Goal: Information Seeking & Learning: Understand process/instructions

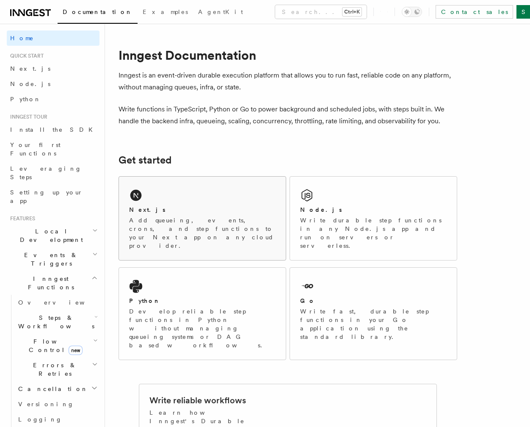
click at [222, 202] on div "Next.js Add queueing, events, crons, and step functions to your Next app on any…" at bounding box center [202, 218] width 167 height 83
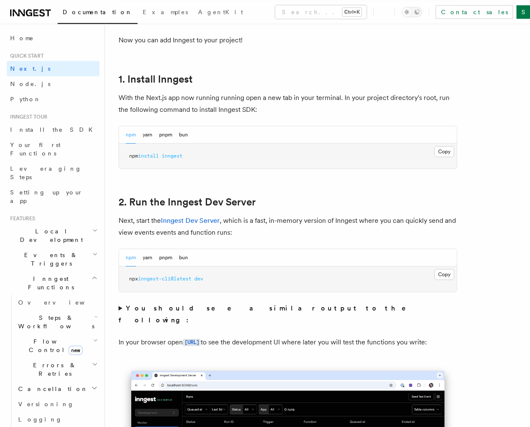
scroll to position [432, 0]
click at [446, 155] on button "Copy Copied" at bounding box center [444, 151] width 20 height 11
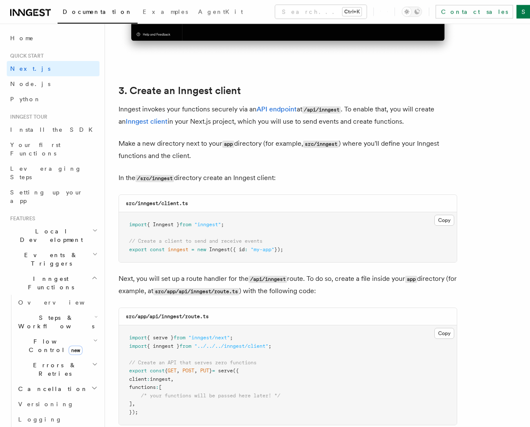
scroll to position [950, 0]
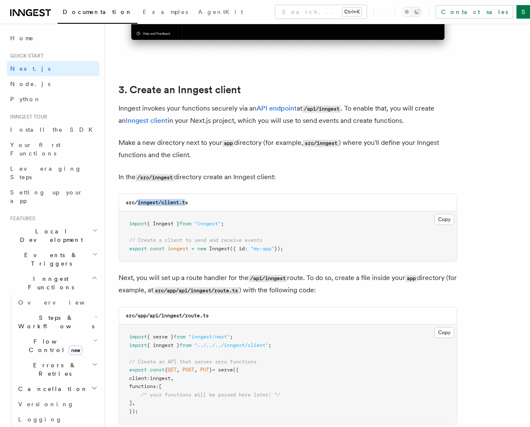
drag, startPoint x: 138, startPoint y: 204, endPoint x: 185, endPoint y: 204, distance: 47.0
click at [185, 204] on code "src/inngest/client.ts" at bounding box center [157, 202] width 62 height 6
click at [168, 202] on code "src/inngest/client.ts" at bounding box center [157, 202] width 62 height 6
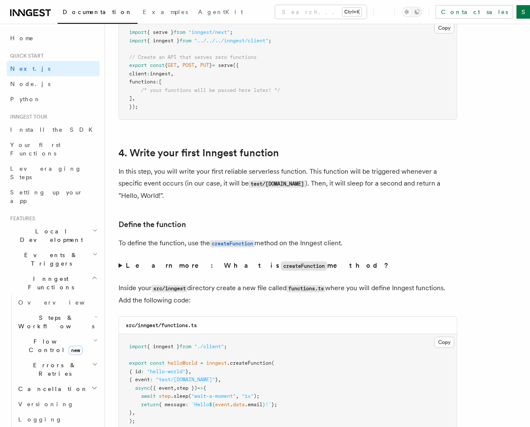
scroll to position [1252, 0]
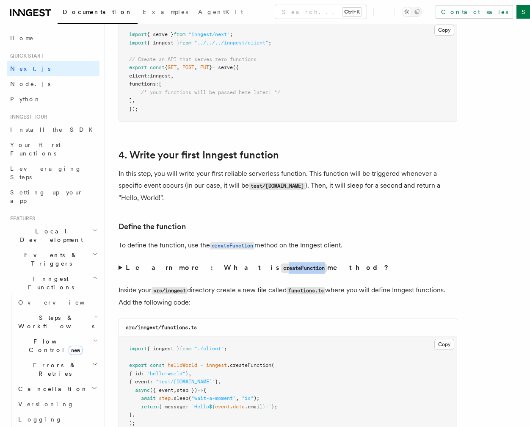
drag, startPoint x: 196, startPoint y: 272, endPoint x: 235, endPoint y: 270, distance: 39.0
click at [281, 270] on code "createFunction" at bounding box center [304, 267] width 47 height 9
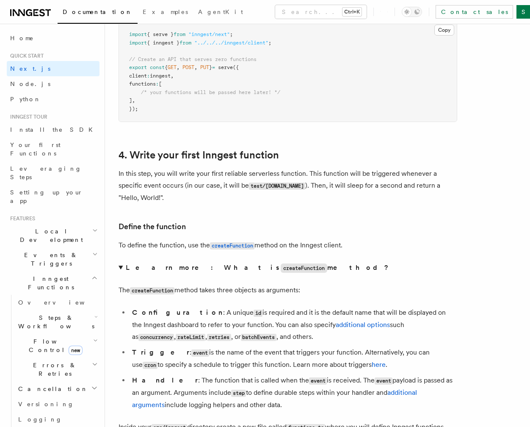
click at [281, 273] on code "createFunction" at bounding box center [304, 267] width 47 height 9
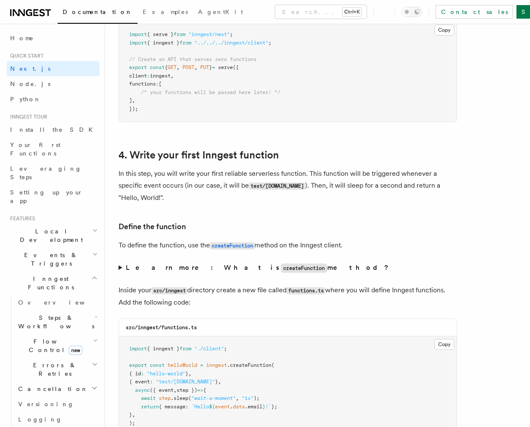
click at [281, 270] on code "createFunction" at bounding box center [304, 267] width 47 height 9
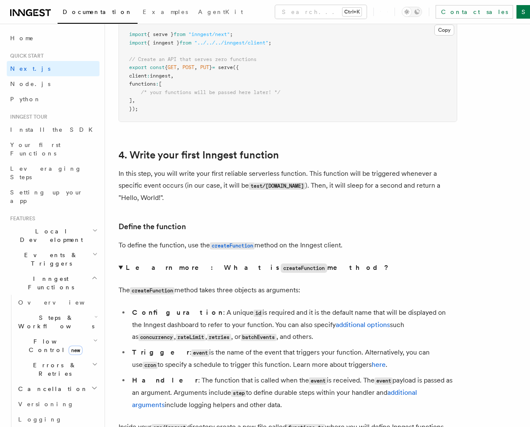
click at [281, 270] on code "createFunction" at bounding box center [304, 267] width 47 height 9
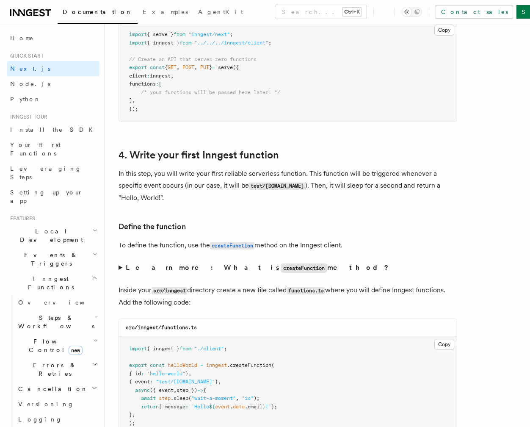
click at [208, 293] on p "Inside your src/inngest directory create a new file called functions.ts where y…" at bounding box center [288, 296] width 339 height 24
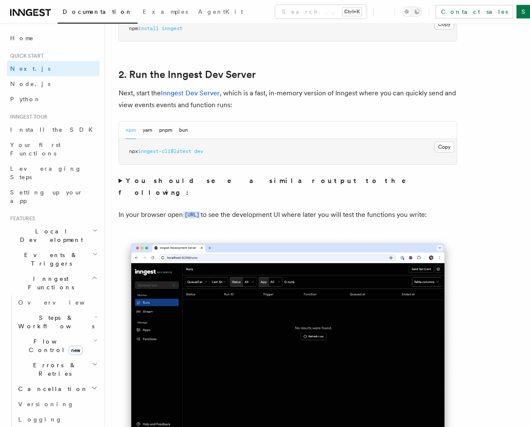
scroll to position [561, 0]
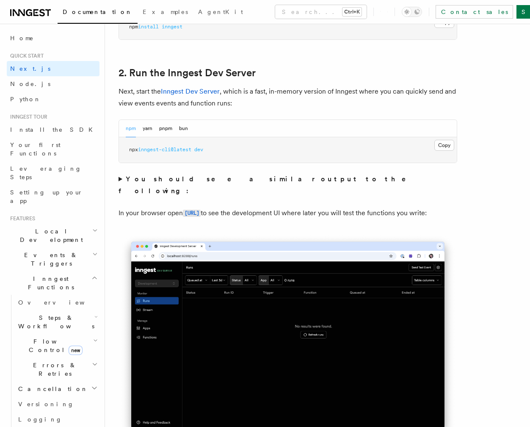
click at [456, 144] on pre "npx inngest-cli@latest dev" at bounding box center [288, 149] width 338 height 25
click at [447, 145] on button "Copy Copied" at bounding box center [444, 145] width 20 height 11
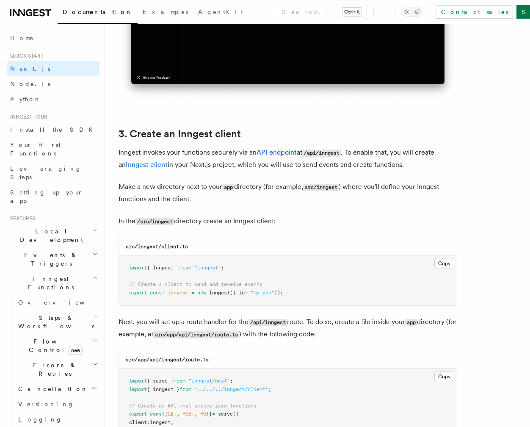
scroll to position [907, 0]
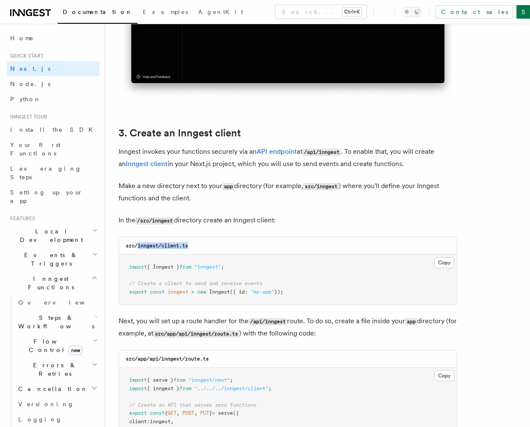
drag, startPoint x: 193, startPoint y: 247, endPoint x: 139, endPoint y: 250, distance: 53.9
click at [139, 250] on div "src/inngest/client.ts" at bounding box center [288, 245] width 338 height 17
copy code "inngest/client.ts"
click at [220, 257] on pre "import { Inngest } from "inngest" ; // Create a client to send and receive even…" at bounding box center [288, 279] width 338 height 50
click at [440, 262] on button "Copy Copied" at bounding box center [444, 262] width 20 height 11
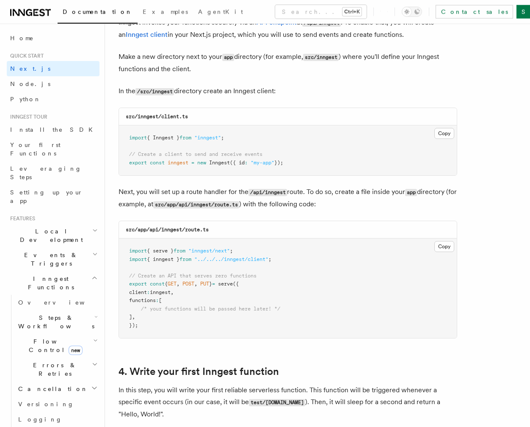
scroll to position [1036, 0]
drag, startPoint x: 216, startPoint y: 231, endPoint x: 104, endPoint y: 235, distance: 112.7
click at [119, 235] on div "src/app/api/inngest/route.ts Copy Copied import { serve } from "inngest/next" ;…" at bounding box center [288, 279] width 339 height 118
copy code "src/app/api/inngest/route.ts"
click at [306, 261] on pre "import { serve } from "inngest/next" ; import { inngest } from "../../../innges…" at bounding box center [288, 287] width 338 height 99
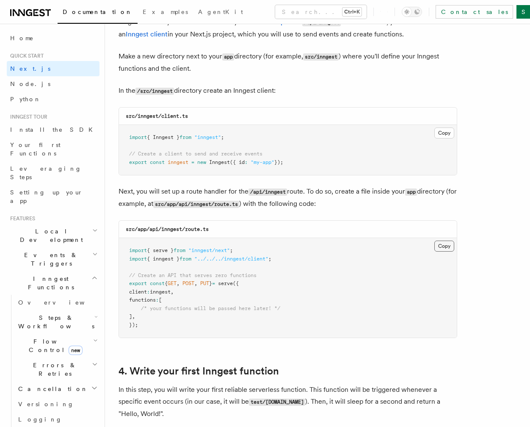
click at [442, 249] on button "Copy Copied" at bounding box center [444, 245] width 20 height 11
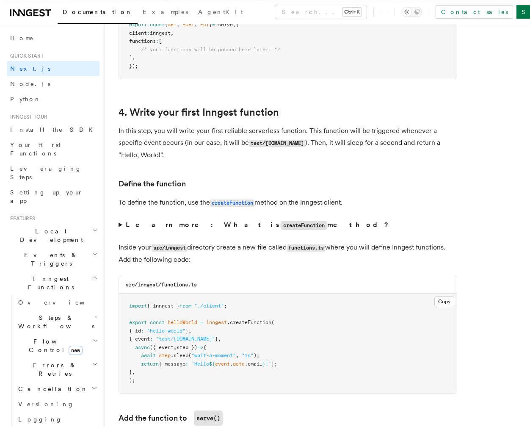
scroll to position [1295, 0]
drag, startPoint x: 199, startPoint y: 286, endPoint x: 116, endPoint y: 290, distance: 83.9
click at [119, 290] on div "src/inngest/functions.ts Copy Copied import { inngest } from "./client" ; expor…" at bounding box center [288, 334] width 339 height 118
copy code "src/inngest/functions.ts"
click at [443, 306] on button "Copy Copied" at bounding box center [444, 300] width 20 height 11
